Goal: Navigation & Orientation: Find specific page/section

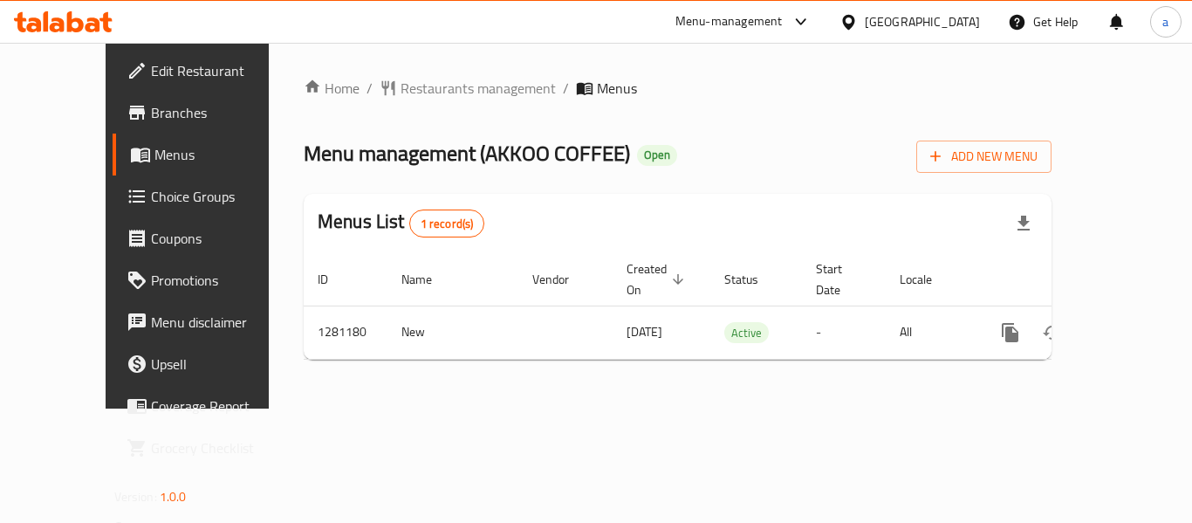
click at [944, 25] on div "[GEOGRAPHIC_DATA]" at bounding box center [922, 21] width 115 height 19
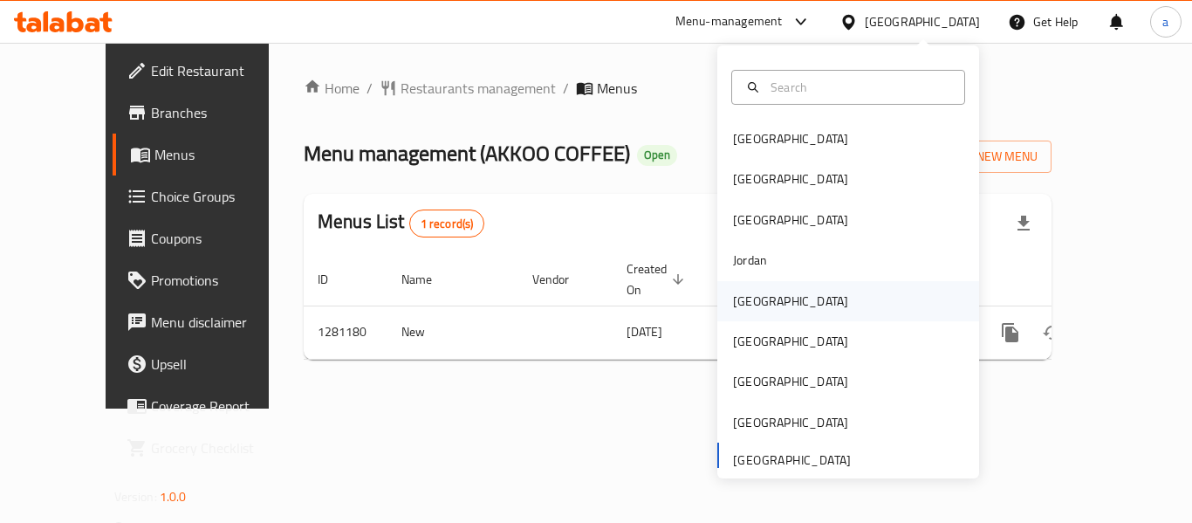
click at [751, 305] on div "[GEOGRAPHIC_DATA]" at bounding box center [790, 300] width 115 height 19
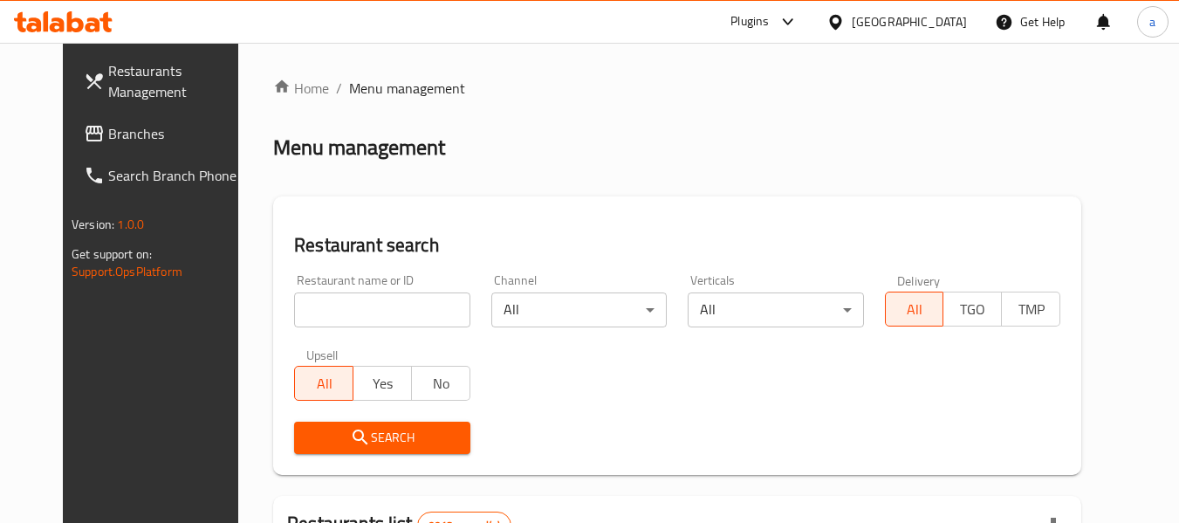
click at [940, 20] on div "[GEOGRAPHIC_DATA]" at bounding box center [909, 21] width 115 height 19
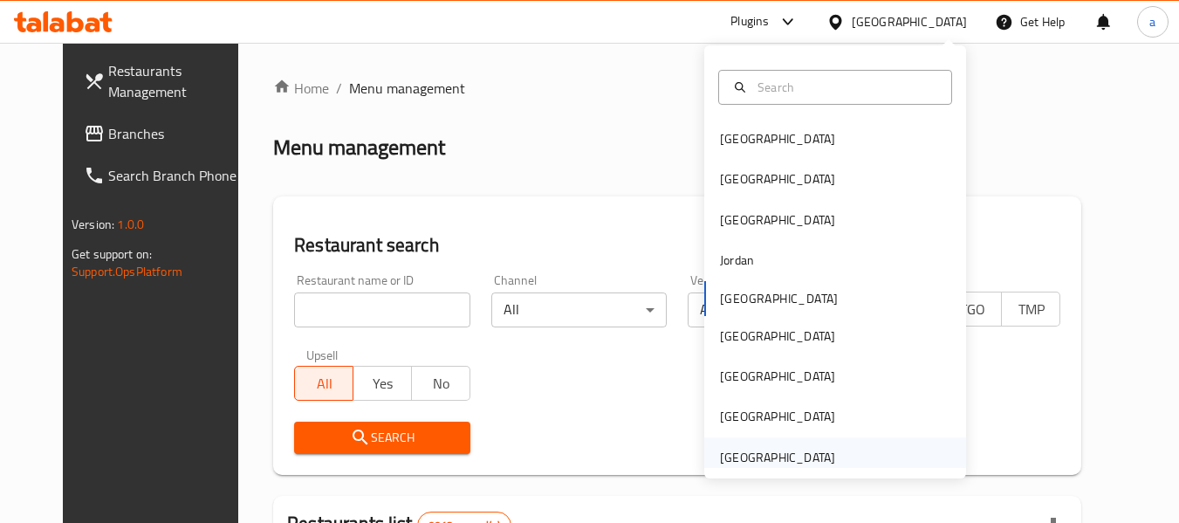
click at [768, 456] on div "[GEOGRAPHIC_DATA]" at bounding box center [777, 457] width 115 height 19
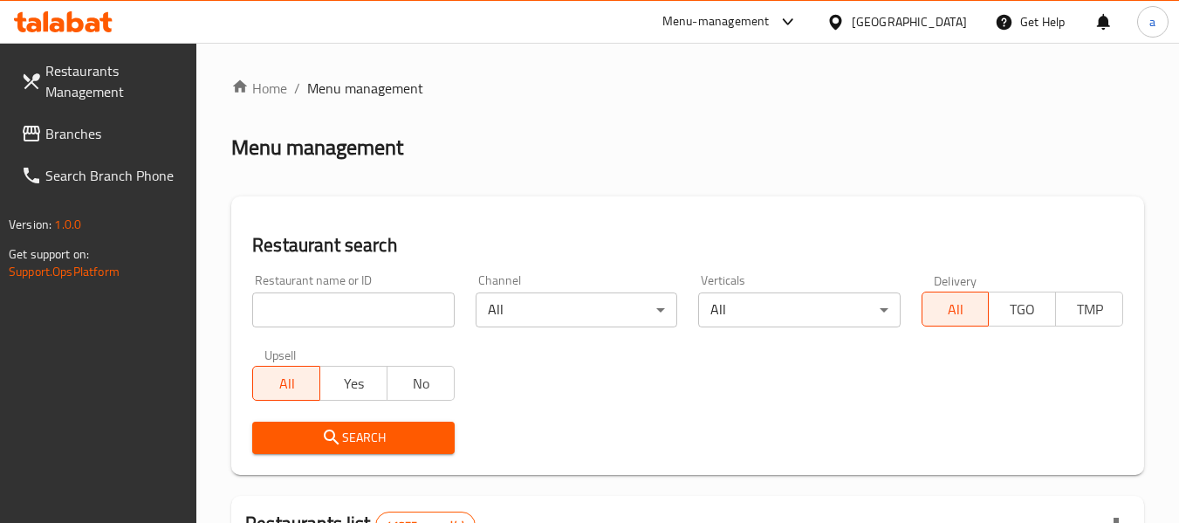
click at [894, 27] on div "[GEOGRAPHIC_DATA]" at bounding box center [909, 21] width 115 height 19
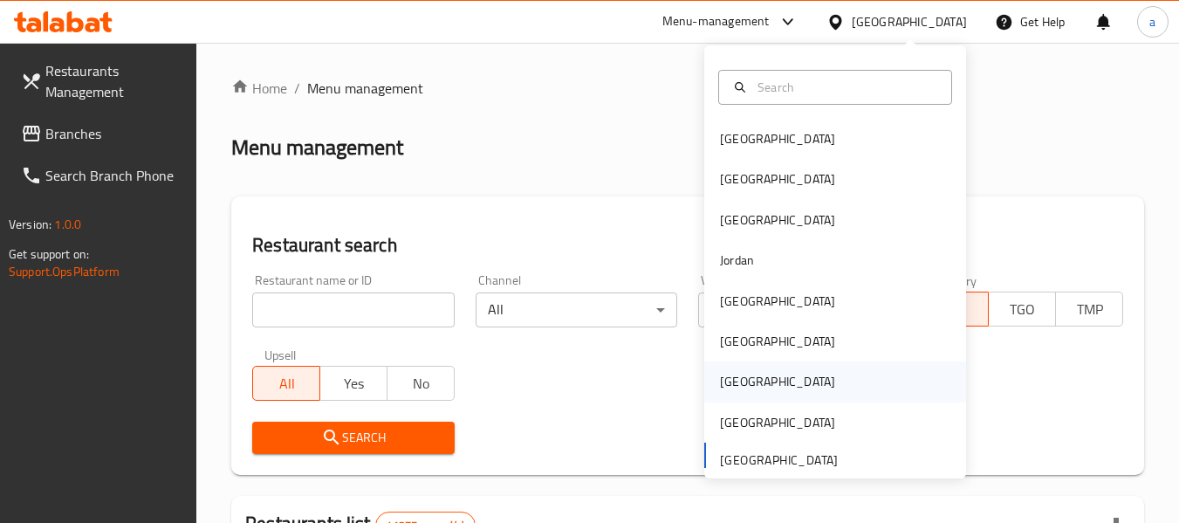
click at [751, 388] on div "[GEOGRAPHIC_DATA]" at bounding box center [835, 381] width 262 height 40
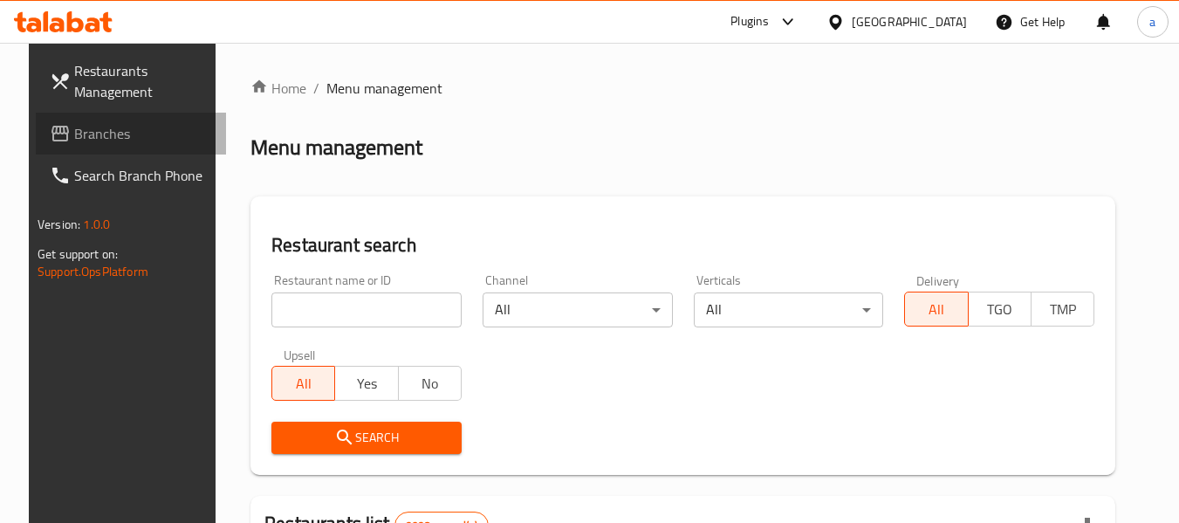
click at [88, 138] on span "Branches" at bounding box center [143, 133] width 138 height 21
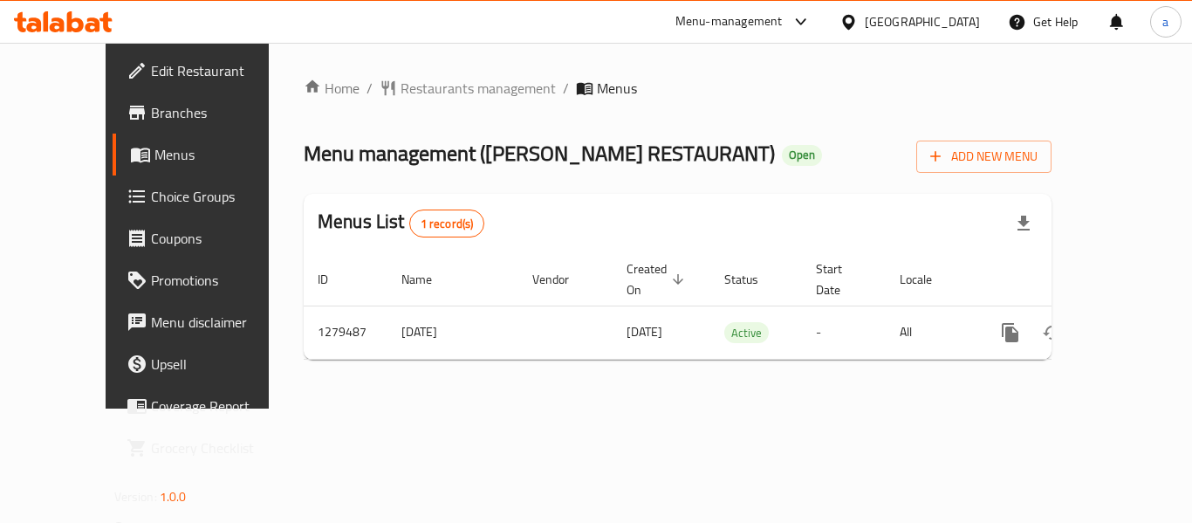
click at [971, 26] on div "[GEOGRAPHIC_DATA]" at bounding box center [922, 21] width 115 height 19
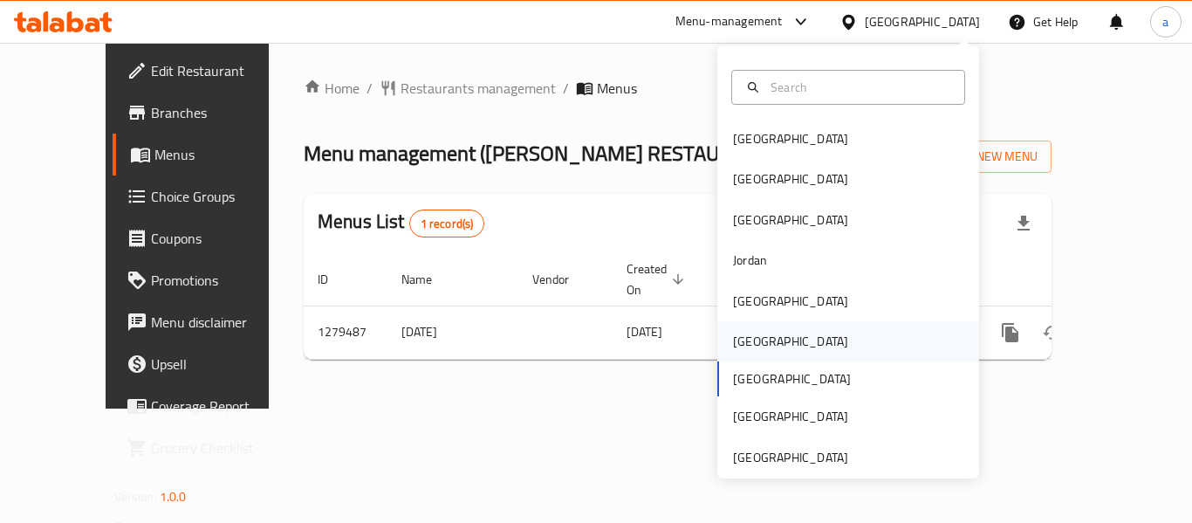
click at [763, 332] on div "[GEOGRAPHIC_DATA]" at bounding box center [790, 341] width 143 height 40
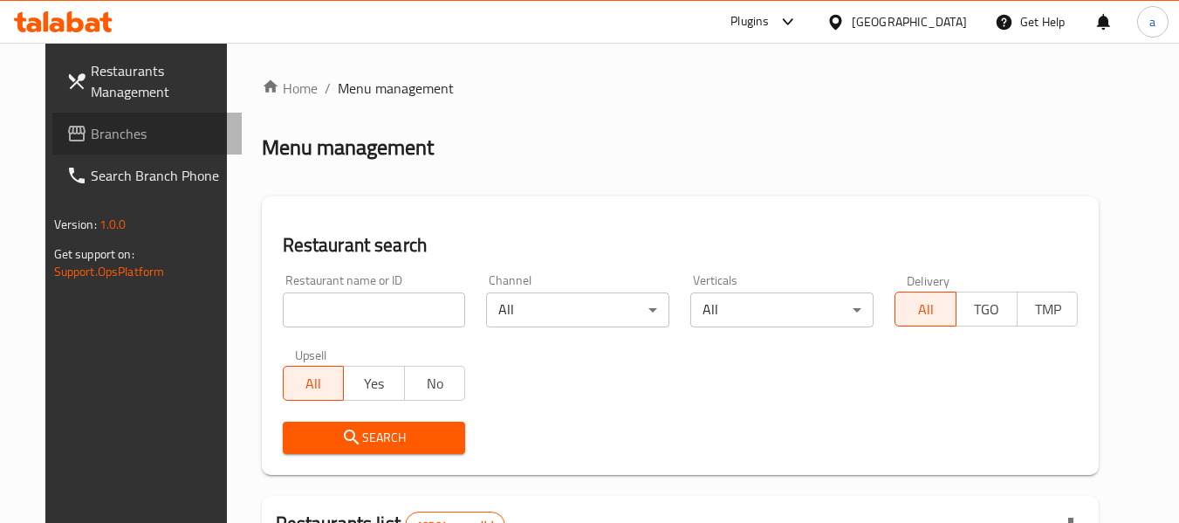
click at [91, 129] on span "Branches" at bounding box center [160, 133] width 138 height 21
